Goal: Entertainment & Leisure: Consume media (video, audio)

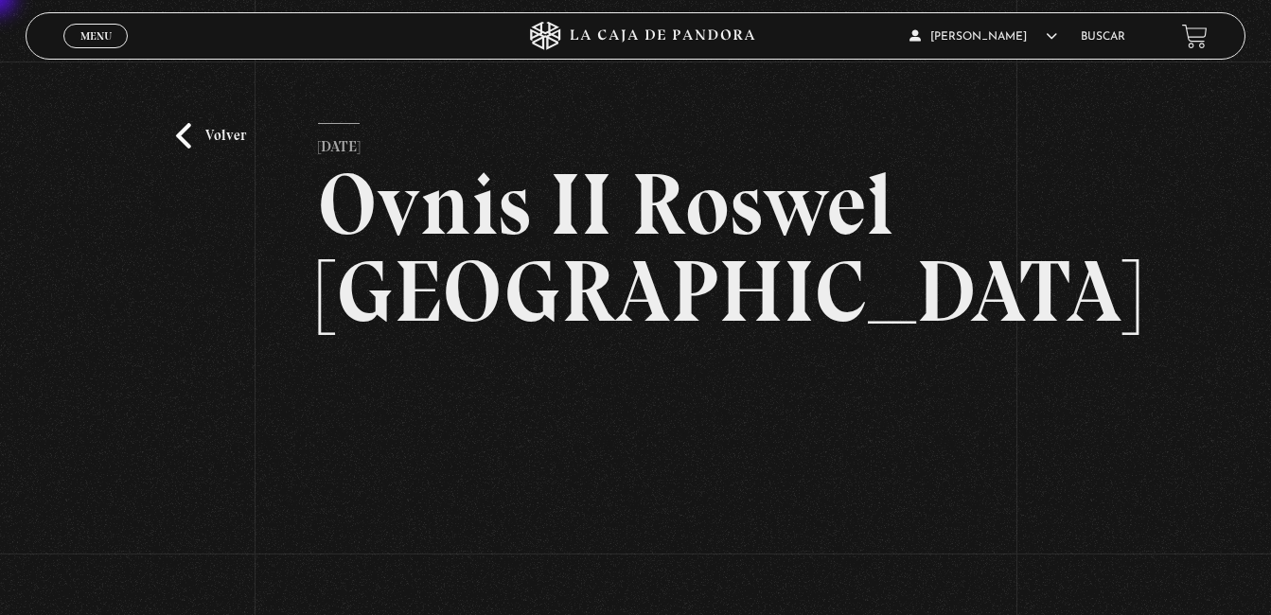
click at [0, 0] on html "ingresar al sitio Ver Video Más Información Solicitar Por favor coloque su disp…" at bounding box center [635, 548] width 1271 height 1097
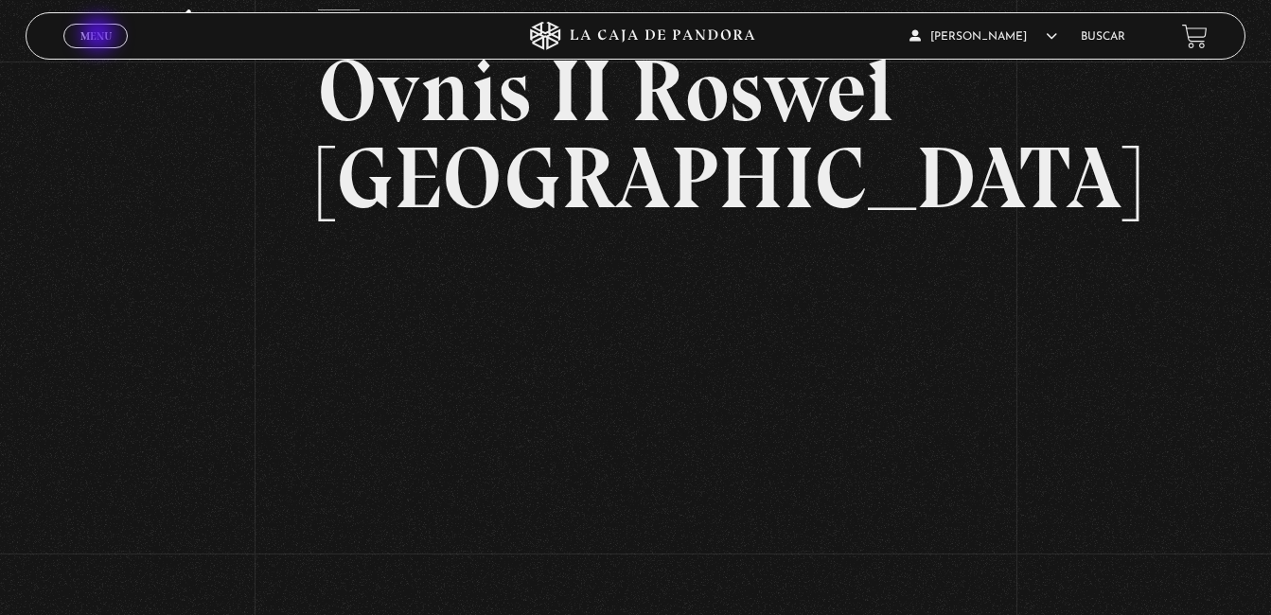
click at [100, 36] on span "Menu" at bounding box center [95, 35] width 31 height 11
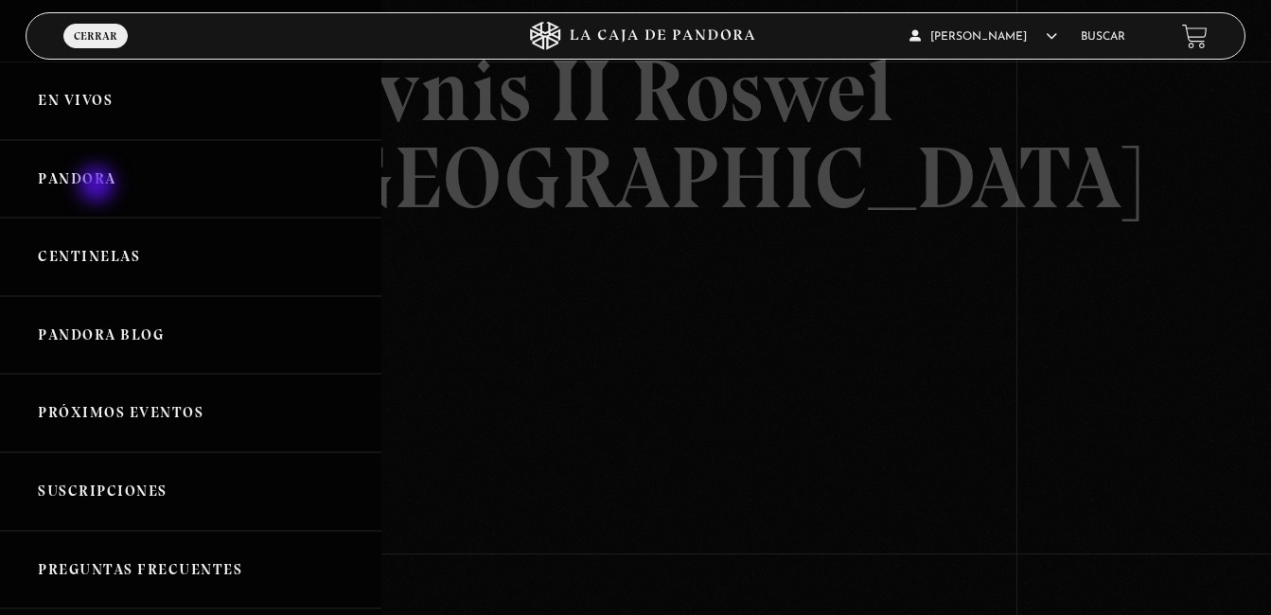
click at [98, 186] on link "Pandora" at bounding box center [190, 179] width 381 height 79
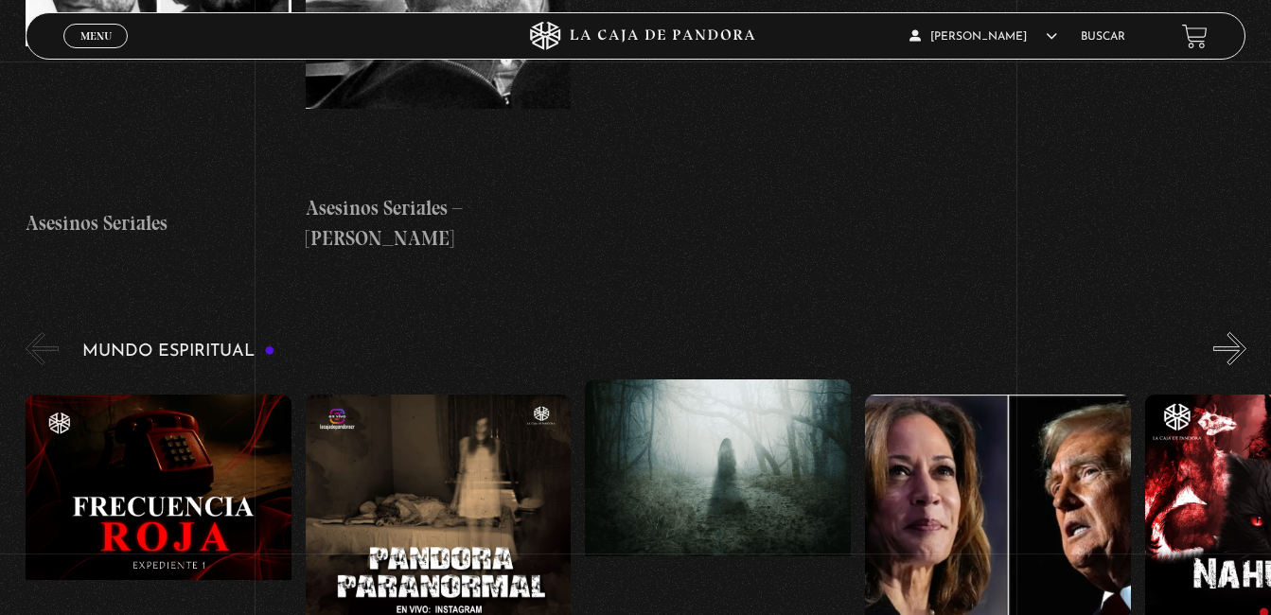
scroll to position [5566, 0]
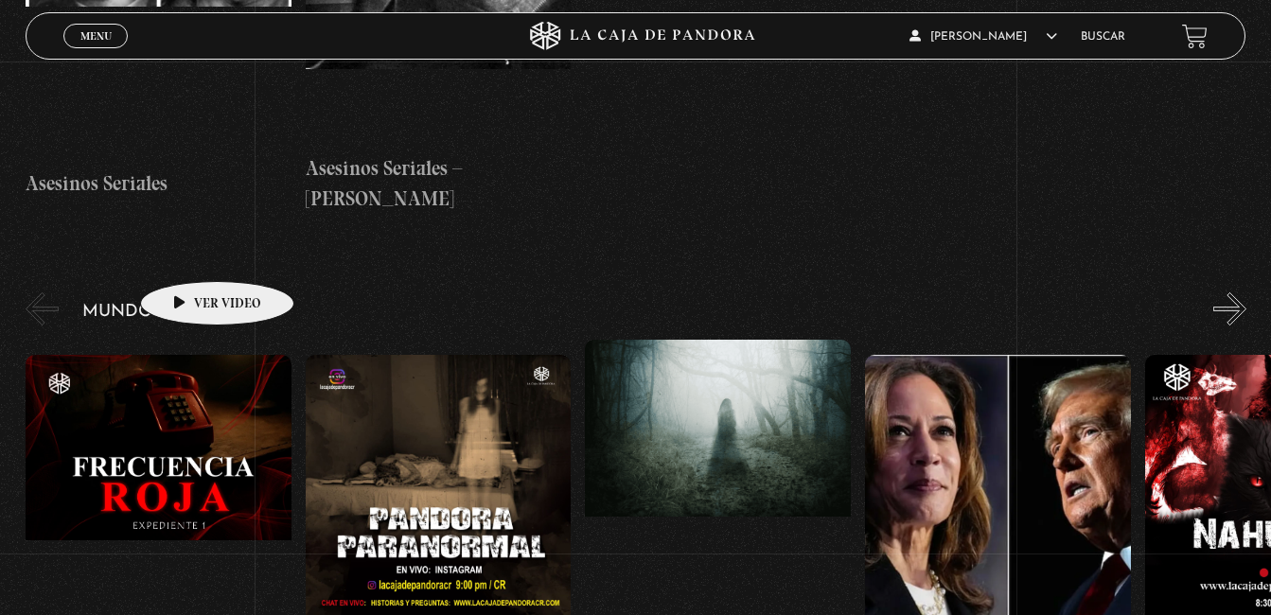
click at [187, 355] on figure at bounding box center [159, 525] width 266 height 341
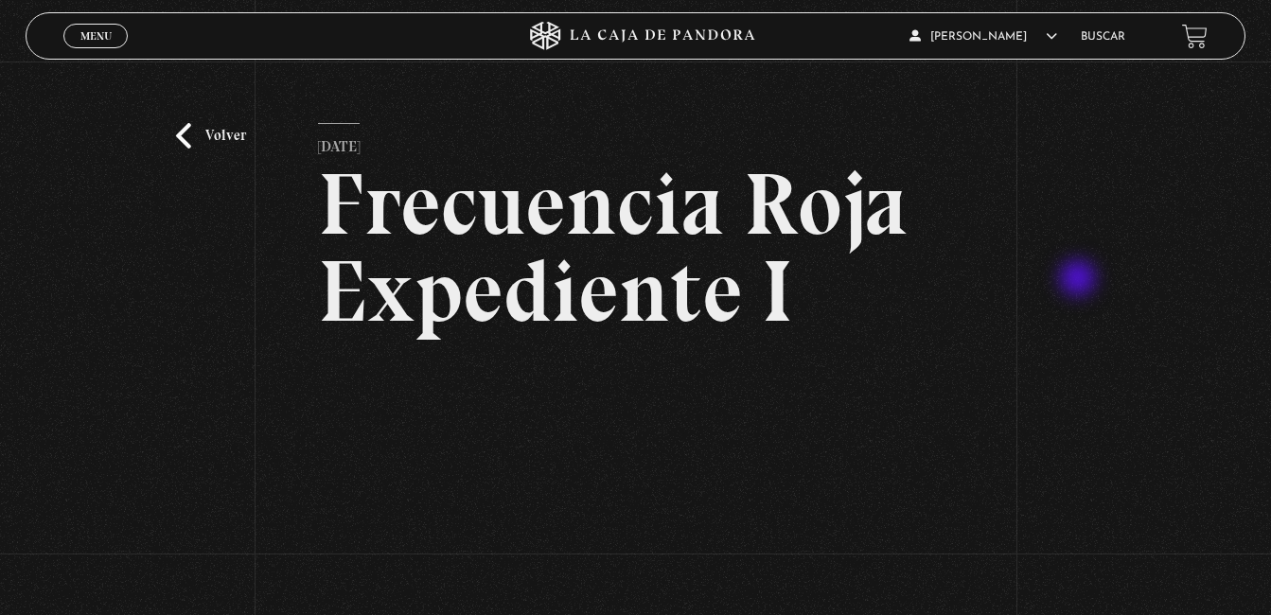
click at [1080, 280] on div "Volver 1 julio, 2025 Frecuencia Roja Expediente I WhatsApp Twitter Messenger Em…" at bounding box center [635, 435] width 1271 height 746
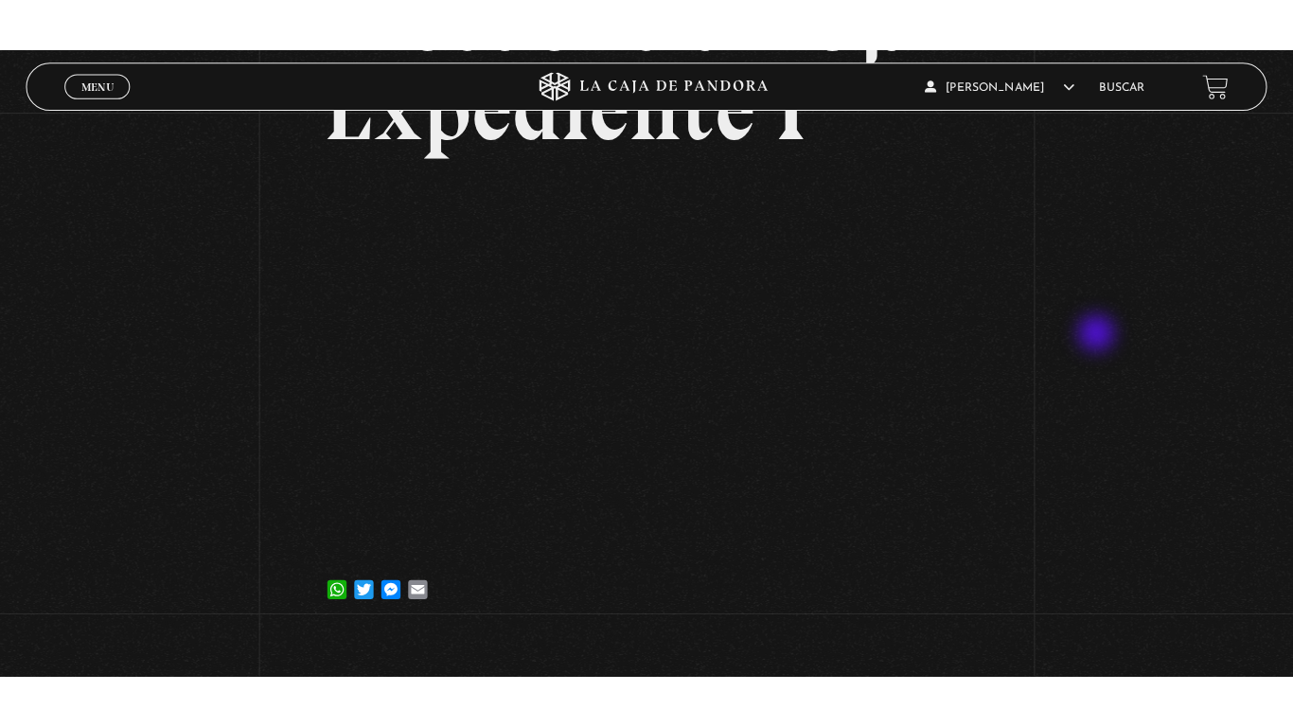
scroll to position [265, 0]
